Goal: Information Seeking & Learning: Learn about a topic

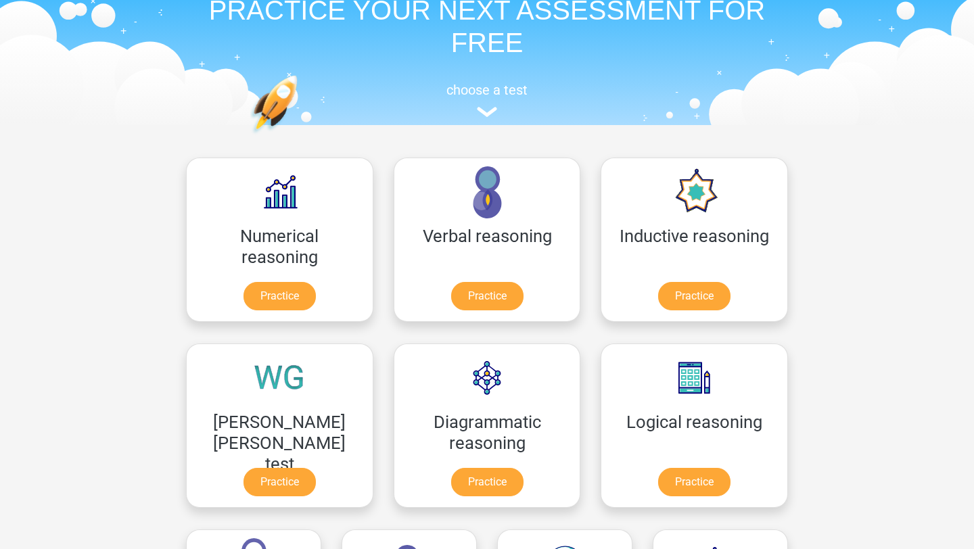
scroll to position [109, 0]
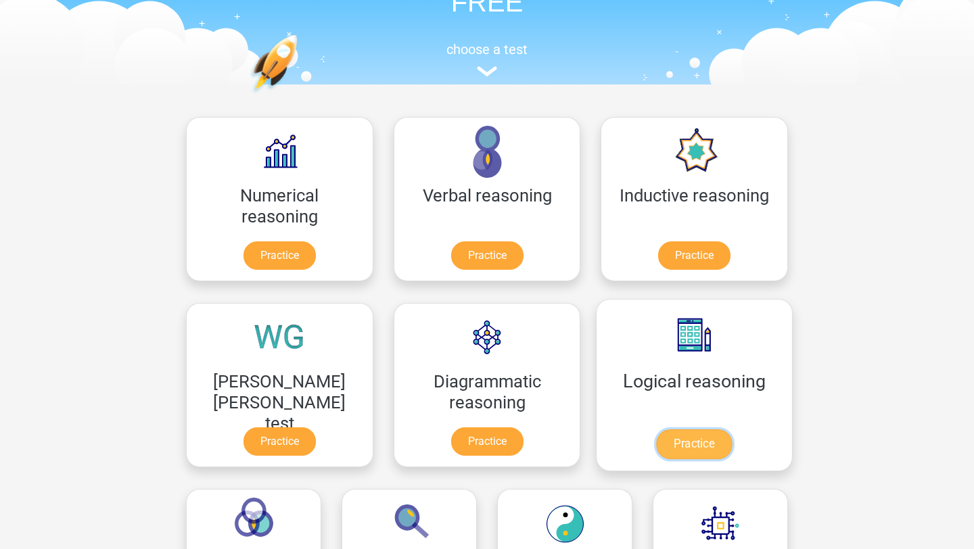
click at [656, 446] on link "Practice" at bounding box center [694, 444] width 76 height 30
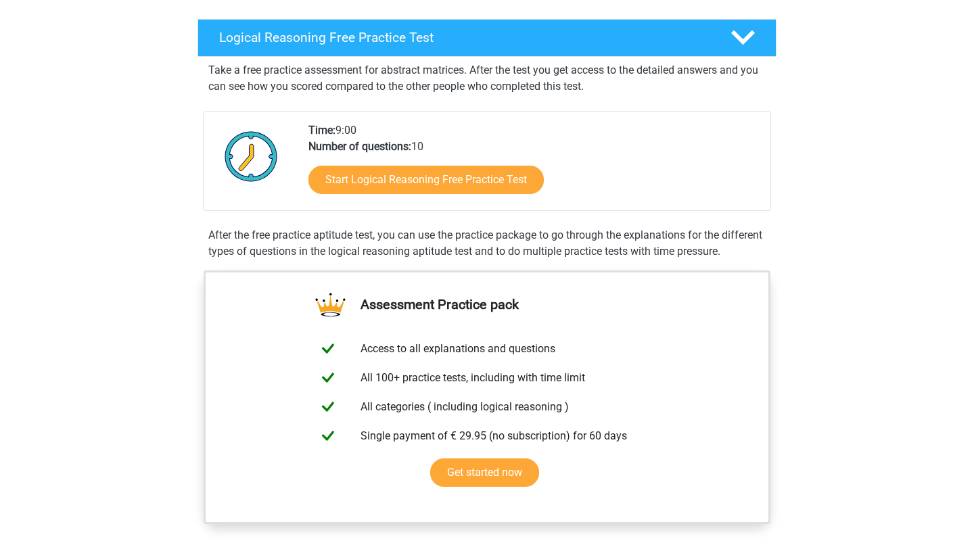
scroll to position [206, 0]
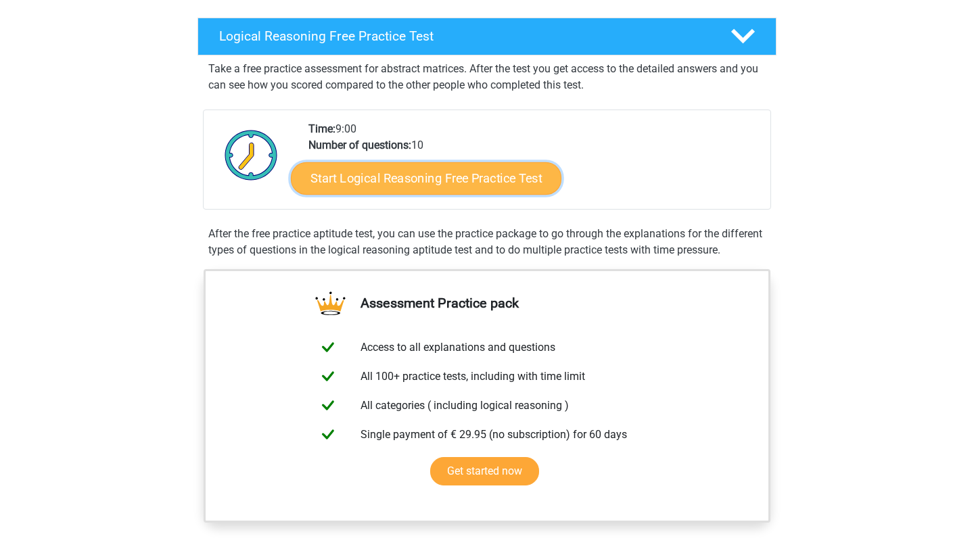
click at [487, 189] on link "Start Logical Reasoning Free Practice Test" at bounding box center [426, 178] width 271 height 32
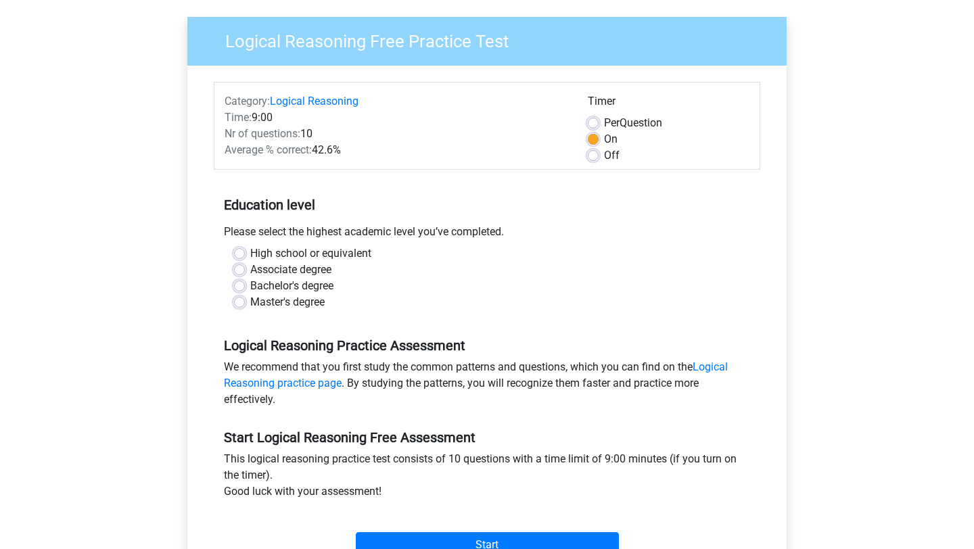
scroll to position [95, 0]
click at [250, 254] on label "High school or equivalent" at bounding box center [310, 253] width 121 height 16
click at [240, 254] on input "High school or equivalent" at bounding box center [239, 252] width 11 height 14
radio input "true"
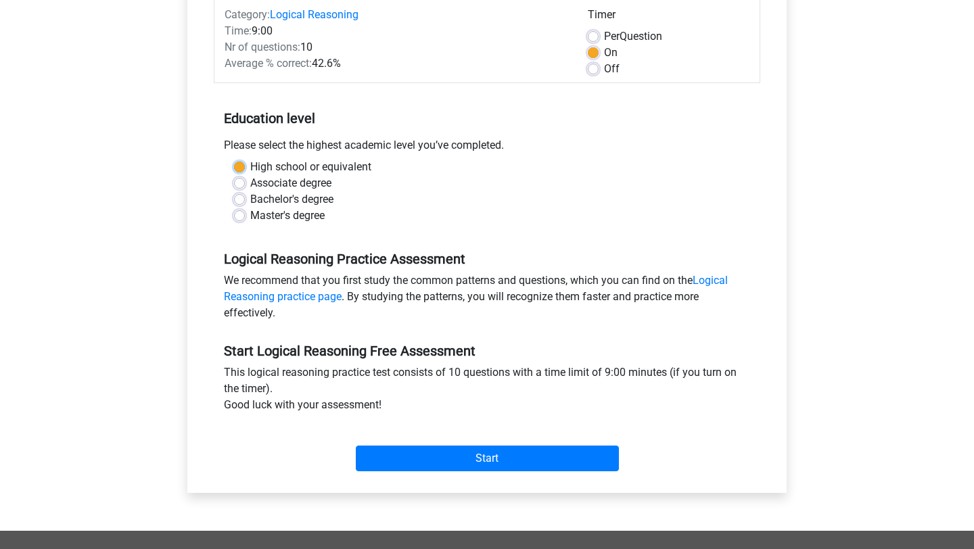
scroll to position [186, 0]
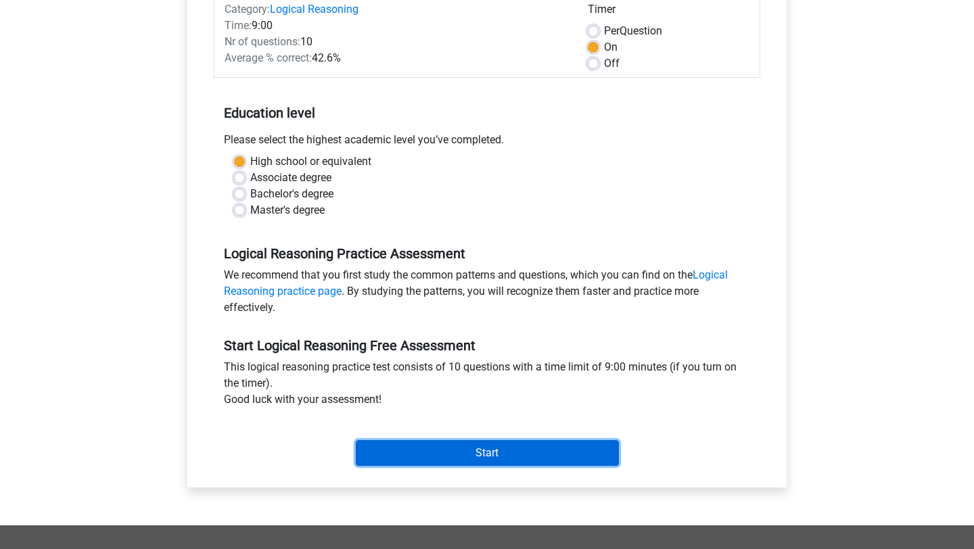
click at [463, 454] on input "Start" at bounding box center [487, 453] width 263 height 26
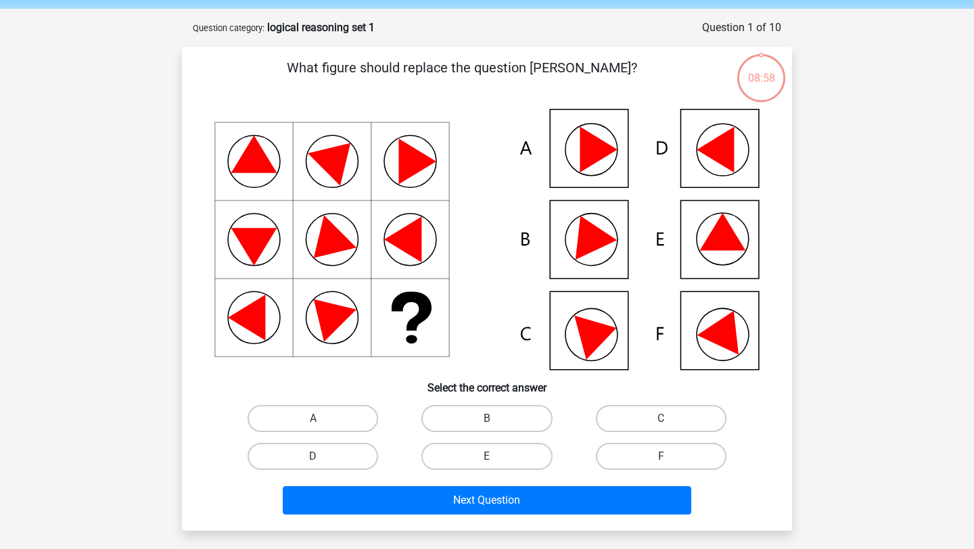
scroll to position [49, 0]
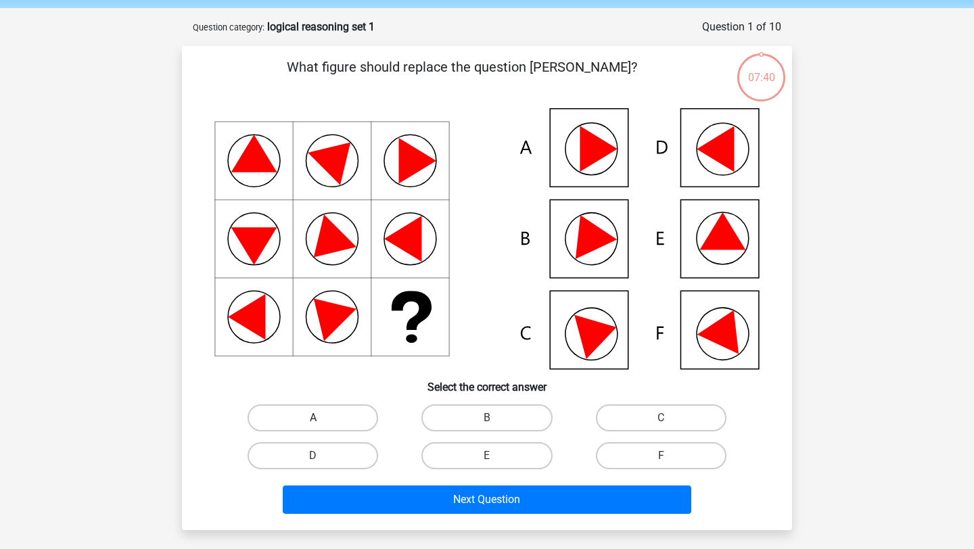
click at [345, 404] on label "A" at bounding box center [313, 417] width 131 height 27
click at [322, 418] on input "A" at bounding box center [317, 422] width 9 height 9
radio input "true"
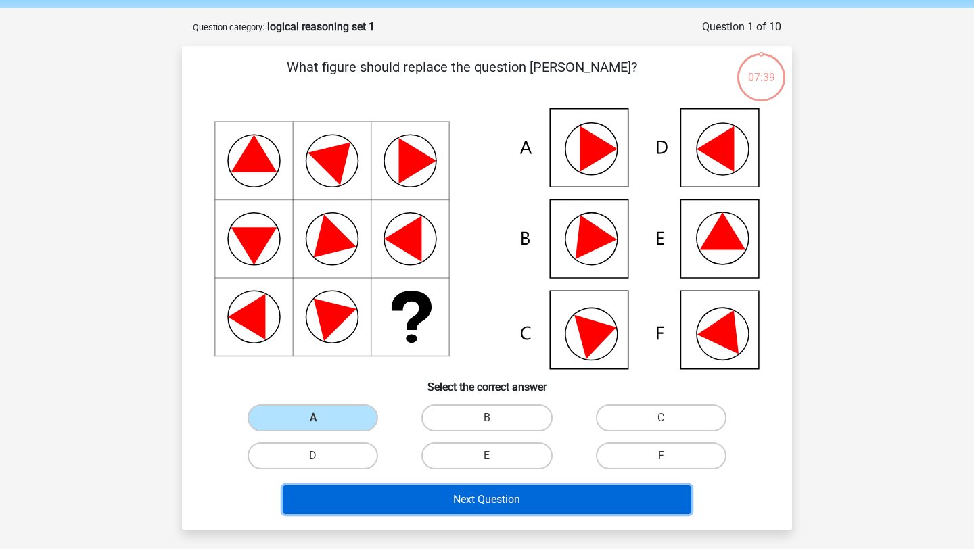
click at [477, 504] on button "Next Question" at bounding box center [487, 500] width 409 height 28
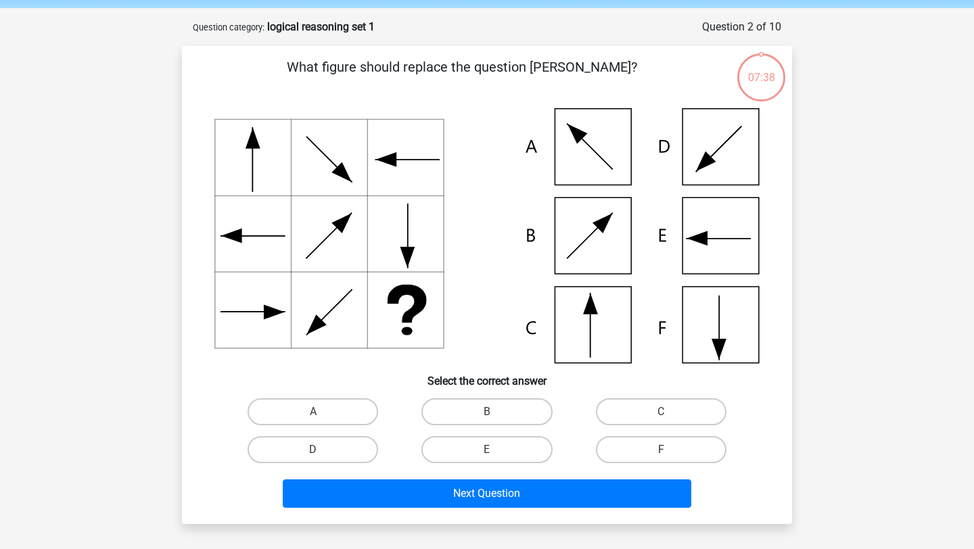
scroll to position [68, 0]
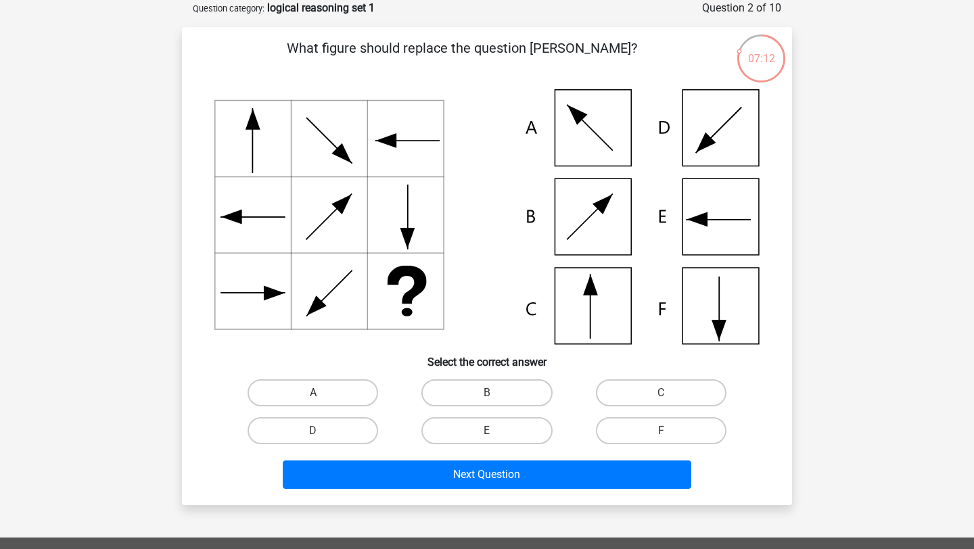
click at [328, 391] on label "A" at bounding box center [313, 392] width 131 height 27
click at [322, 393] on input "A" at bounding box center [317, 397] width 9 height 9
radio input "true"
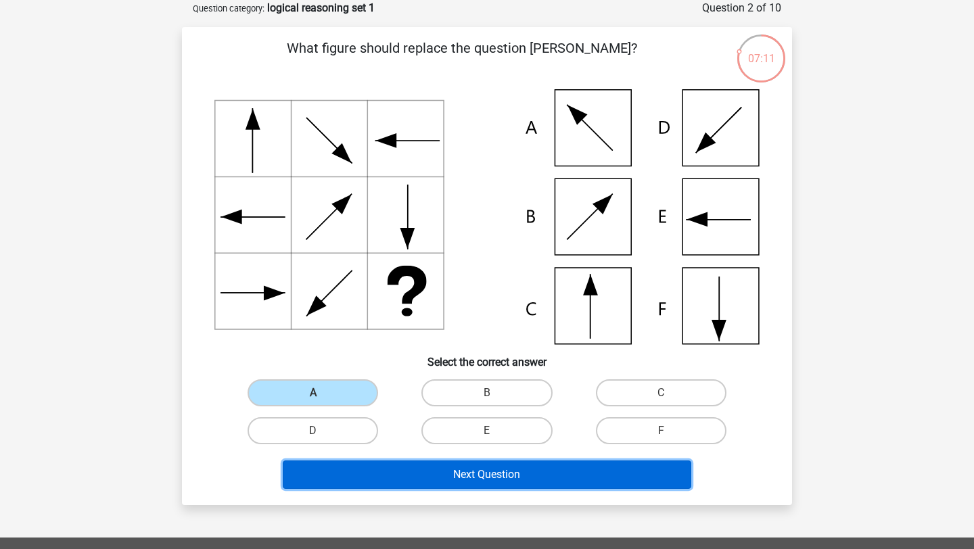
click at [416, 482] on button "Next Question" at bounding box center [487, 475] width 409 height 28
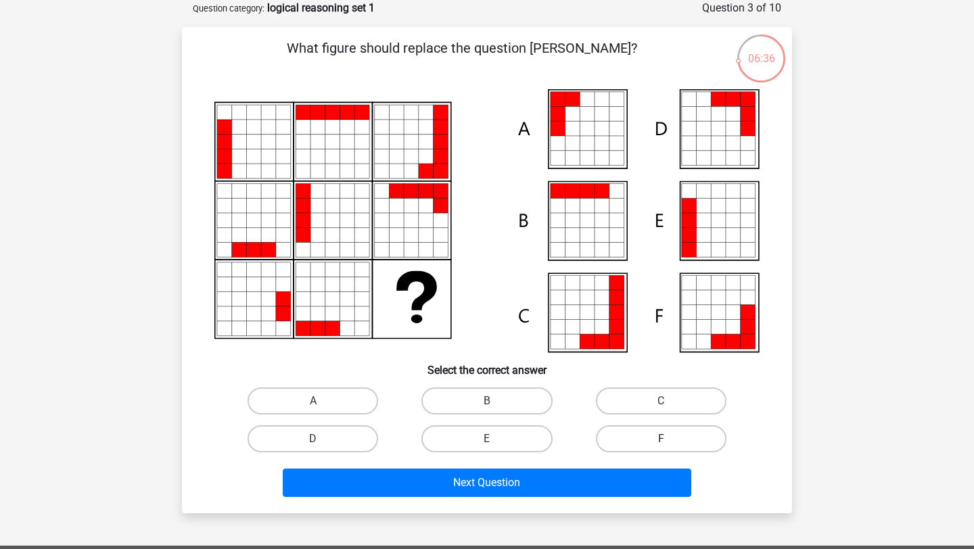
click at [682, 442] on label "F" at bounding box center [661, 438] width 131 height 27
click at [670, 442] on input "F" at bounding box center [665, 443] width 9 height 9
radio input "true"
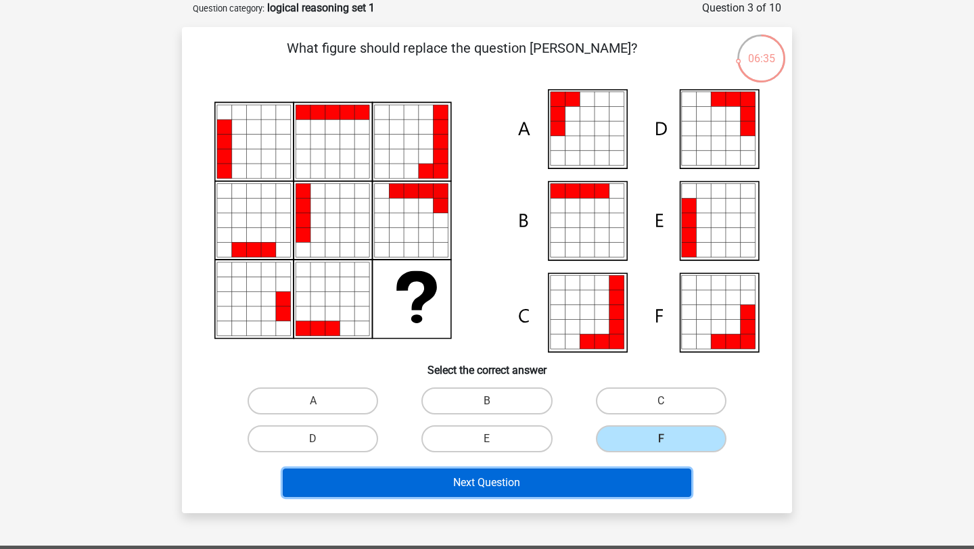
click at [645, 469] on button "Next Question" at bounding box center [487, 483] width 409 height 28
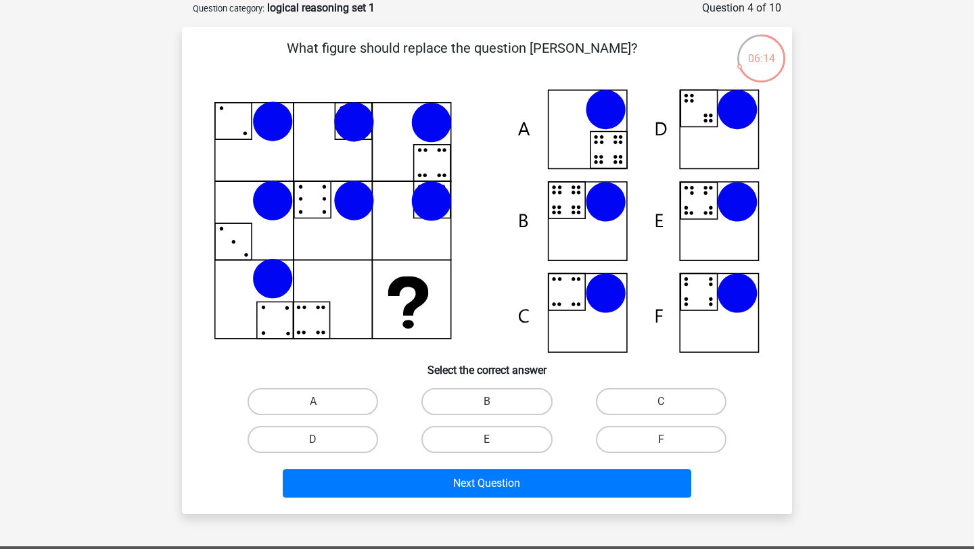
click at [650, 437] on label "F" at bounding box center [661, 439] width 131 height 27
click at [661, 440] on input "F" at bounding box center [665, 444] width 9 height 9
radio input "true"
click at [609, 517] on div "Register Nederlands English" at bounding box center [487, 417] width 974 height 971
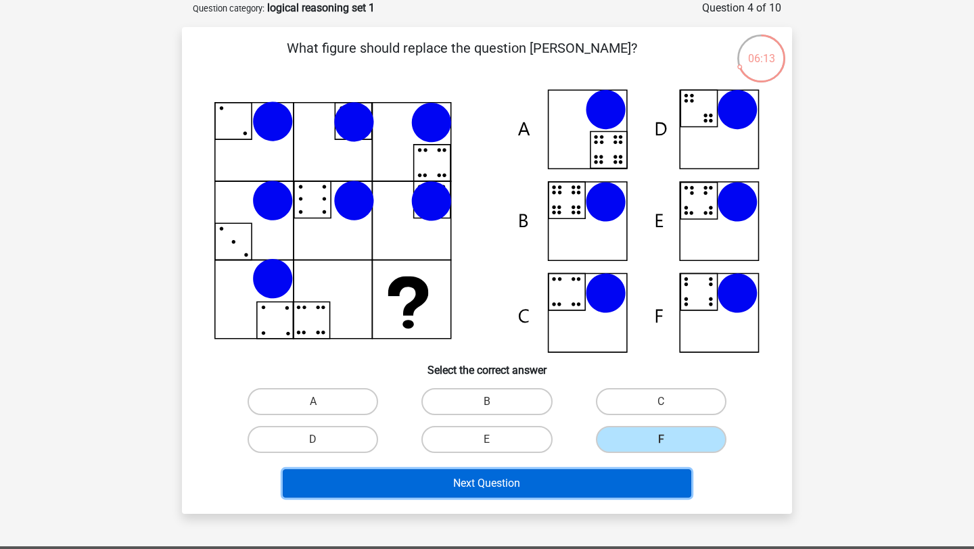
click at [624, 488] on button "Next Question" at bounding box center [487, 483] width 409 height 28
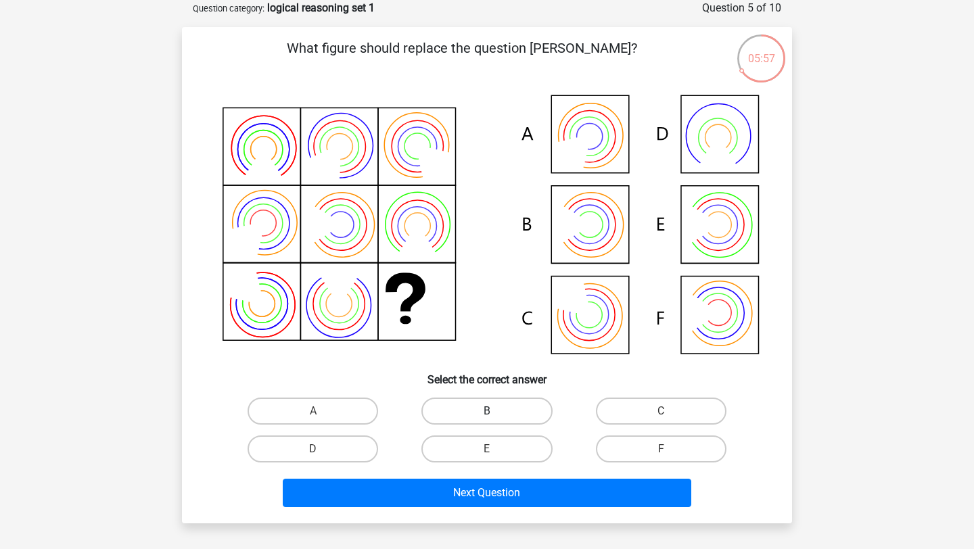
click at [507, 404] on label "B" at bounding box center [486, 411] width 131 height 27
click at [496, 411] on input "B" at bounding box center [491, 415] width 9 height 9
radio input "true"
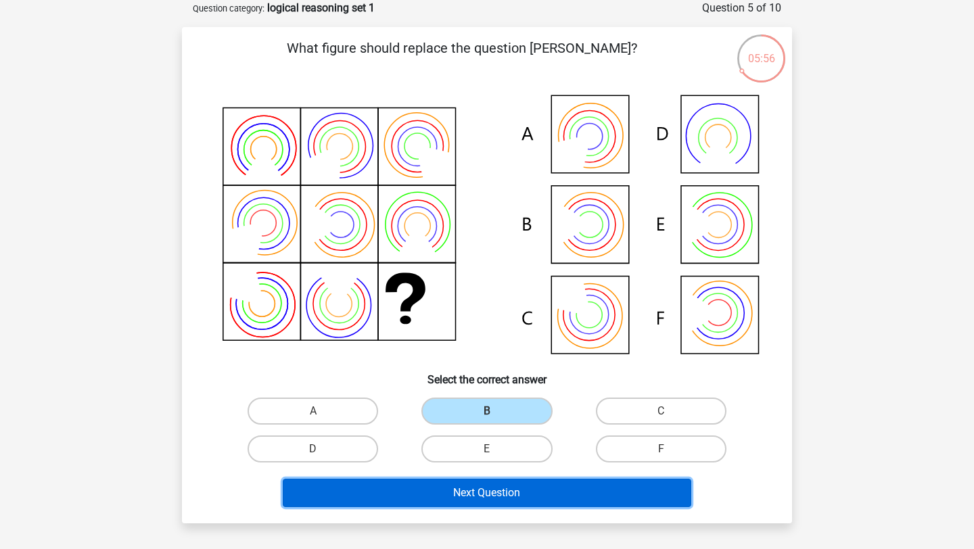
click at [517, 494] on button "Next Question" at bounding box center [487, 493] width 409 height 28
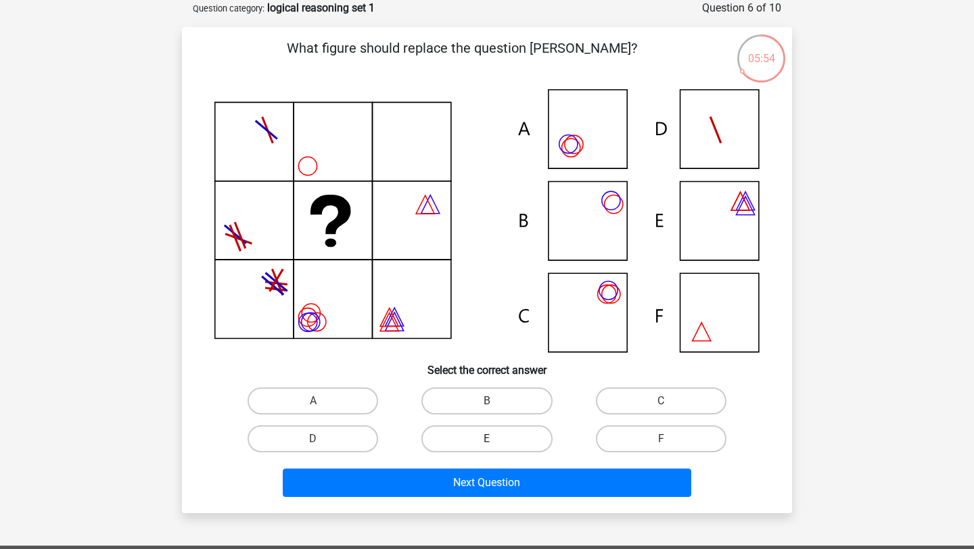
click at [497, 434] on label "E" at bounding box center [486, 438] width 131 height 27
click at [496, 439] on input "E" at bounding box center [491, 443] width 9 height 9
radio input "true"
click at [523, 505] on div "What figure should replace the question mark?" at bounding box center [487, 270] width 610 height 486
click at [525, 467] on div "Next Question" at bounding box center [487, 480] width 567 height 45
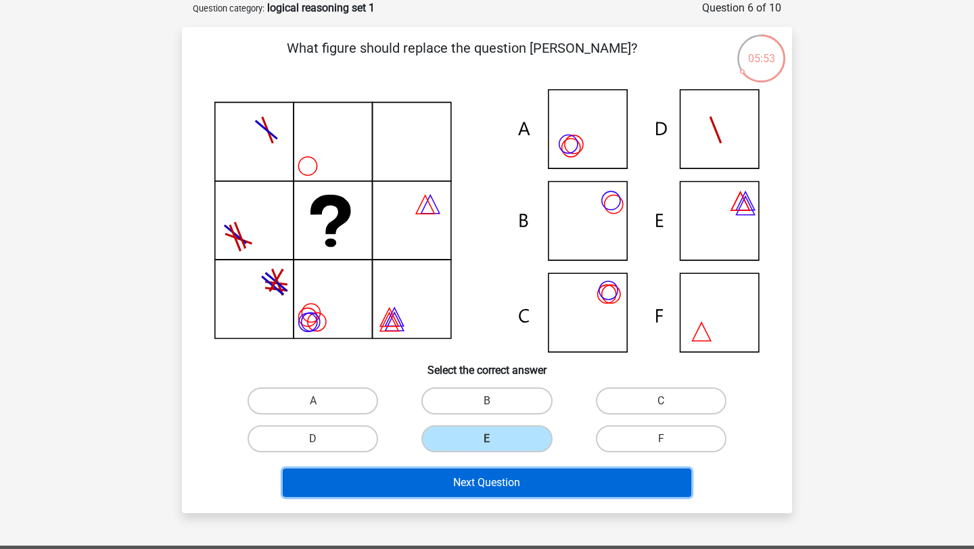
click at [529, 477] on button "Next Question" at bounding box center [487, 483] width 409 height 28
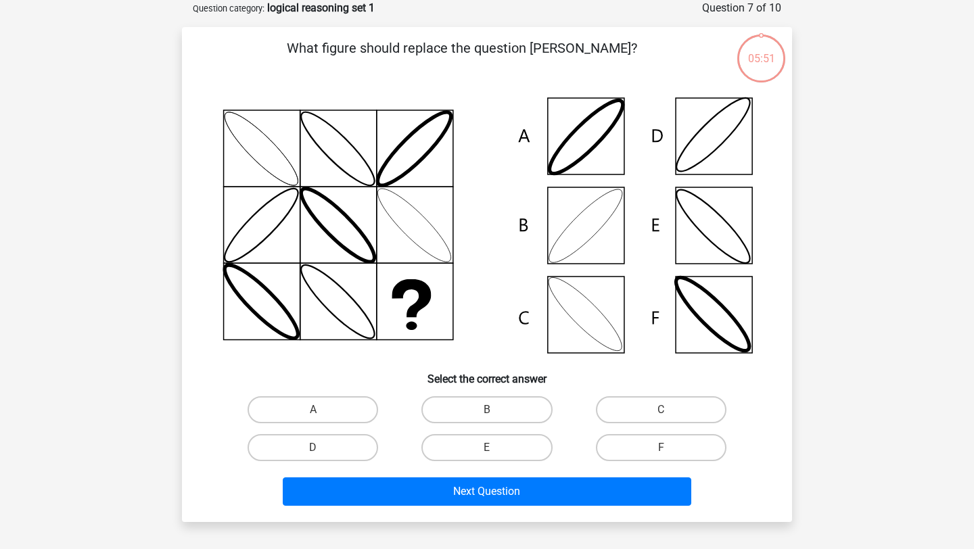
click at [636, 406] on label "C" at bounding box center [661, 409] width 131 height 27
click at [661, 410] on input "C" at bounding box center [665, 414] width 9 height 9
radio input "true"
click at [588, 507] on div "Next Question" at bounding box center [487, 494] width 522 height 34
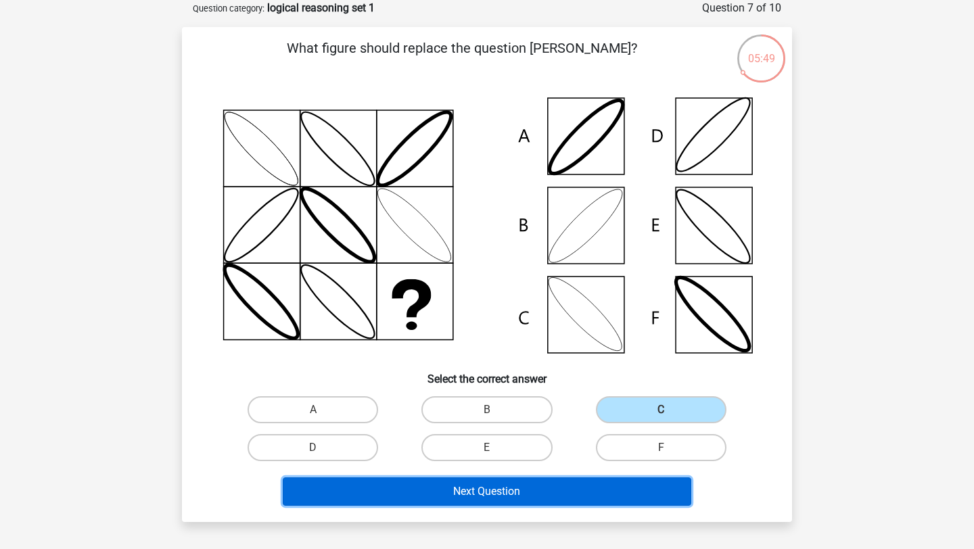
click at [610, 495] on button "Next Question" at bounding box center [487, 491] width 409 height 28
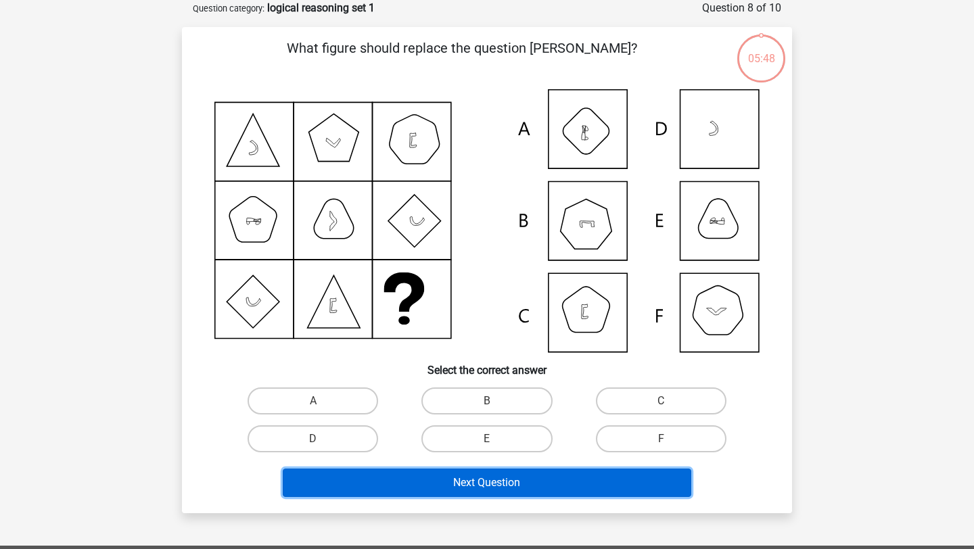
click at [615, 481] on button "Next Question" at bounding box center [487, 483] width 409 height 28
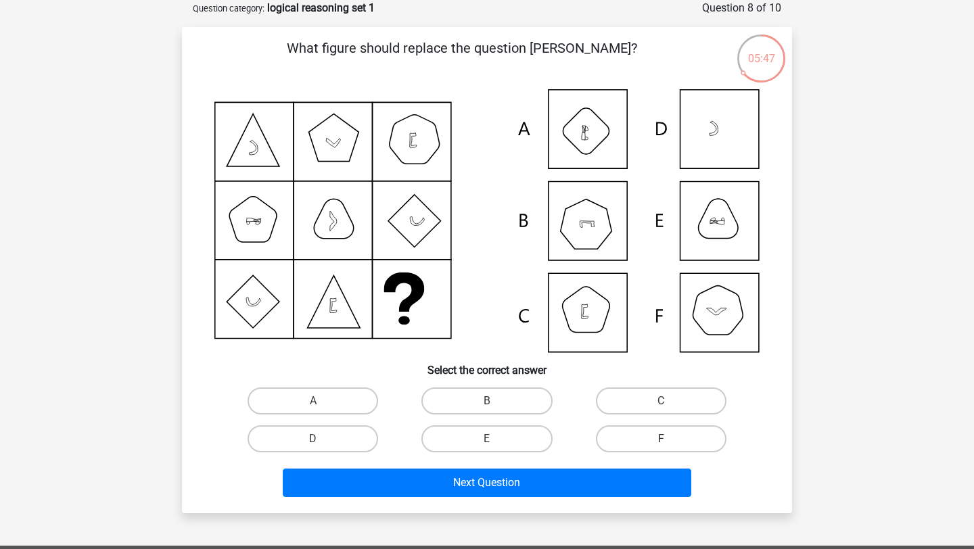
click at [653, 438] on label "F" at bounding box center [661, 438] width 131 height 27
click at [661, 439] on input "F" at bounding box center [665, 443] width 9 height 9
radio input "true"
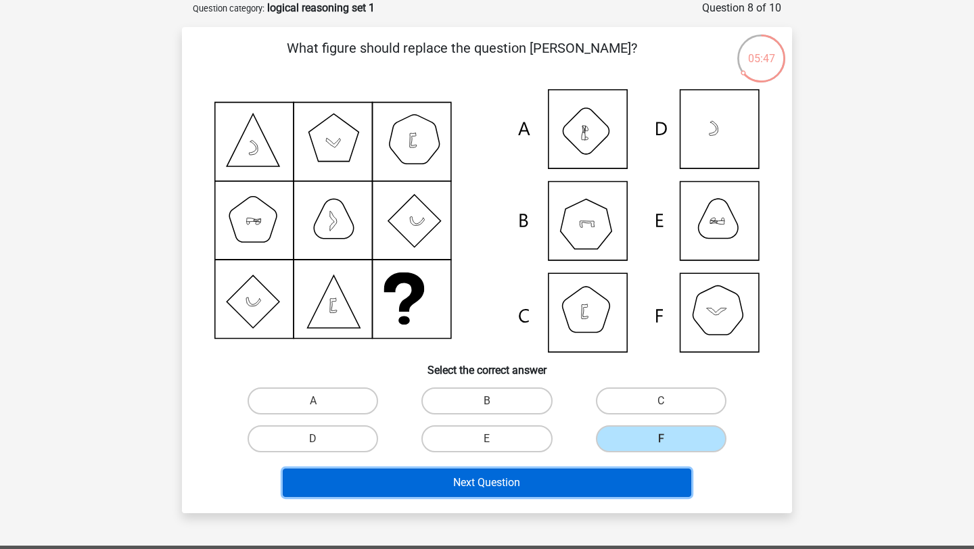
click at [615, 472] on button "Next Question" at bounding box center [487, 483] width 409 height 28
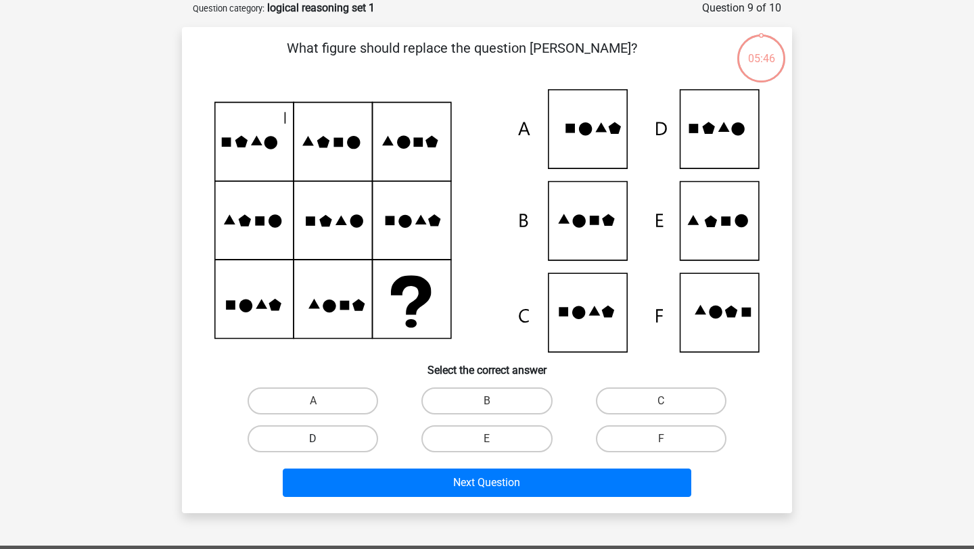
click at [371, 440] on label "D" at bounding box center [313, 438] width 131 height 27
click at [322, 440] on input "D" at bounding box center [317, 443] width 9 height 9
radio input "true"
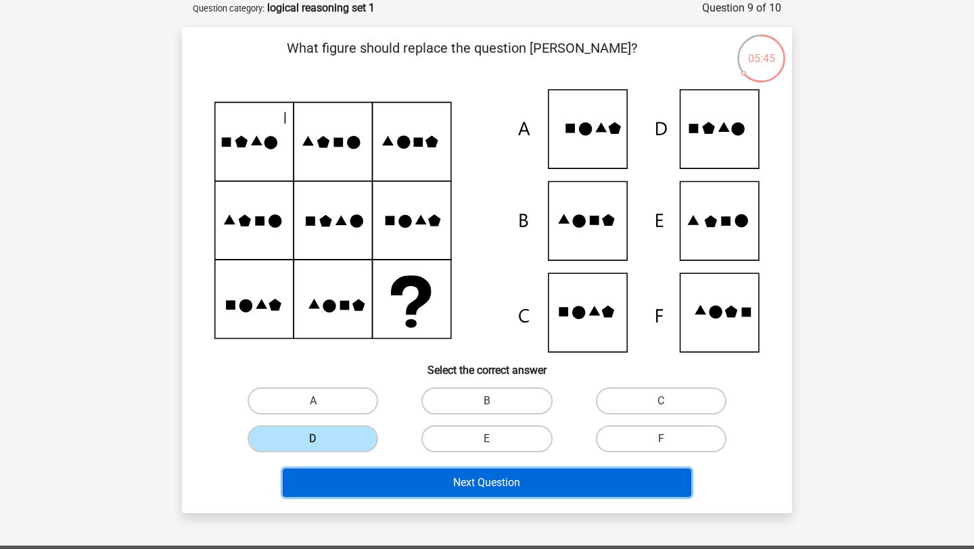
click at [438, 496] on button "Next Question" at bounding box center [487, 483] width 409 height 28
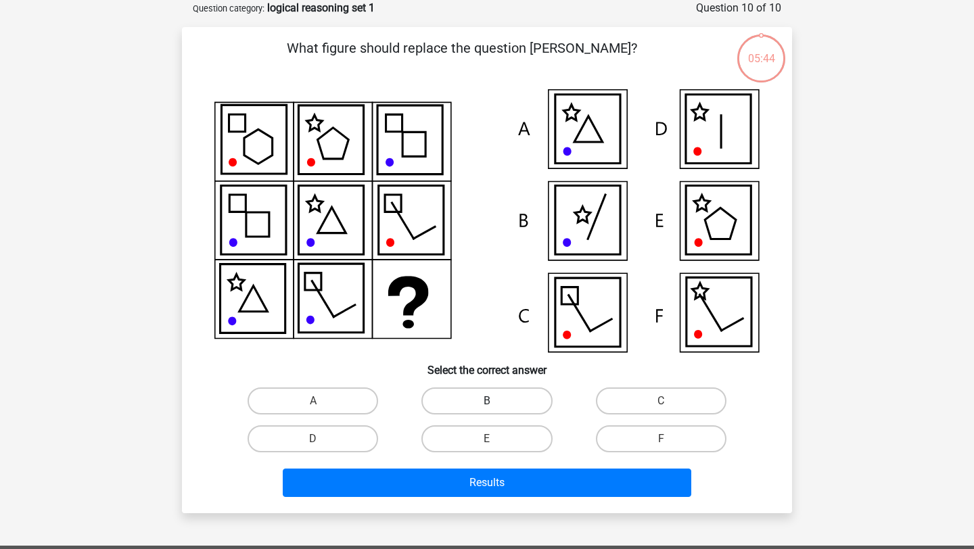
click at [482, 408] on label "B" at bounding box center [486, 401] width 131 height 27
click at [487, 408] on input "B" at bounding box center [491, 405] width 9 height 9
radio input "true"
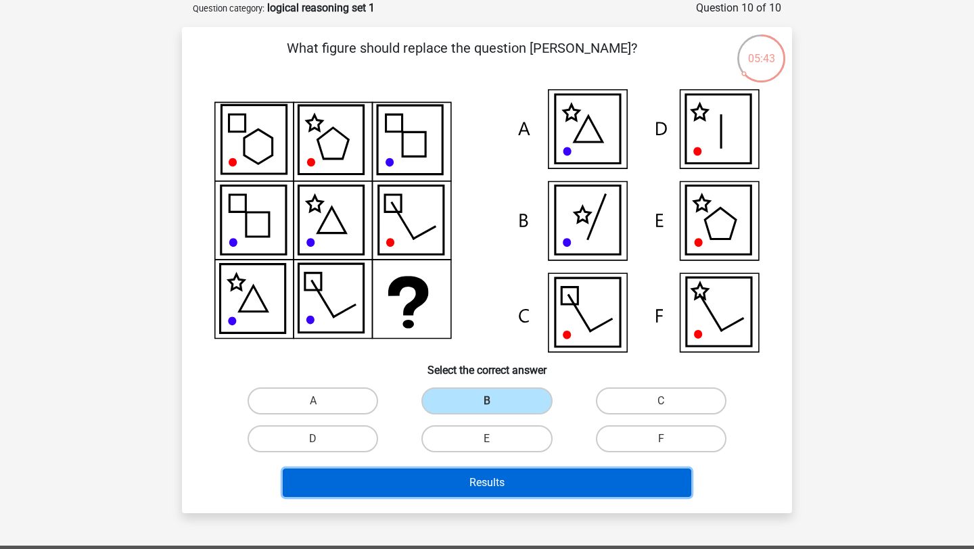
click at [500, 480] on button "Results" at bounding box center [487, 483] width 409 height 28
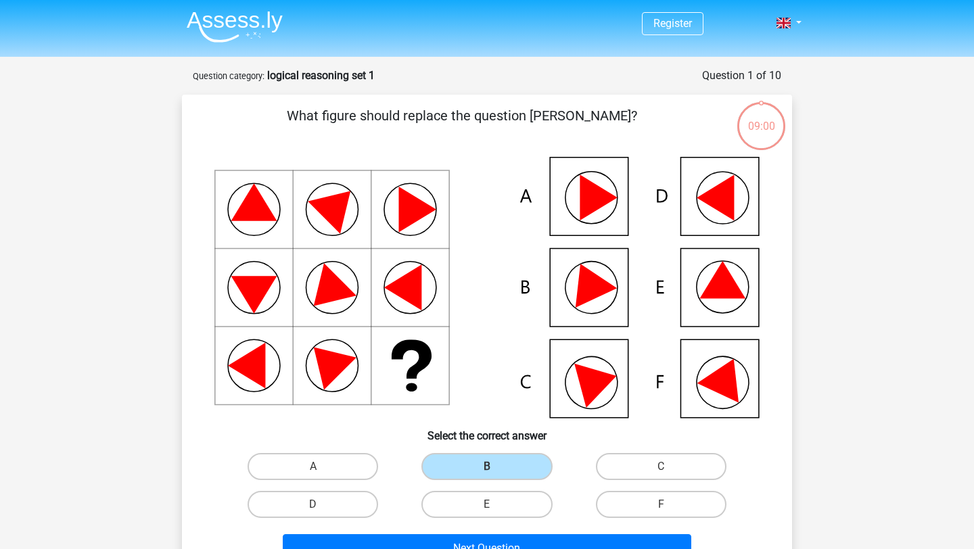
scroll to position [68, 0]
